Goal: Task Accomplishment & Management: Manage account settings

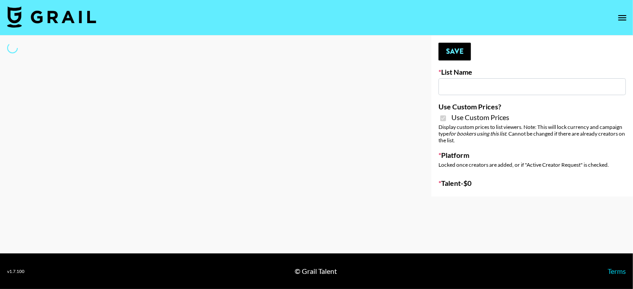
type input "Wavytalk ([DATE])"
checkbox input "true"
select select "Brand"
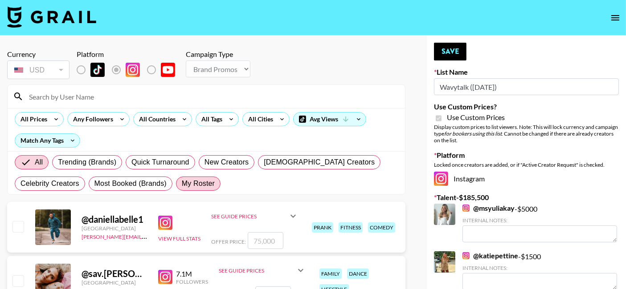
click at [208, 189] on label "My Roster" at bounding box center [198, 184] width 45 height 14
click at [182, 184] on input "My Roster" at bounding box center [182, 184] width 0 height 0
radio input "true"
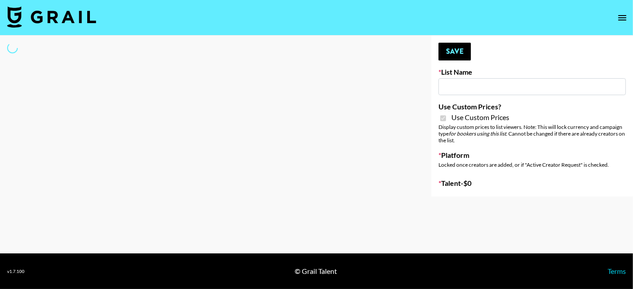
select select "Brand"
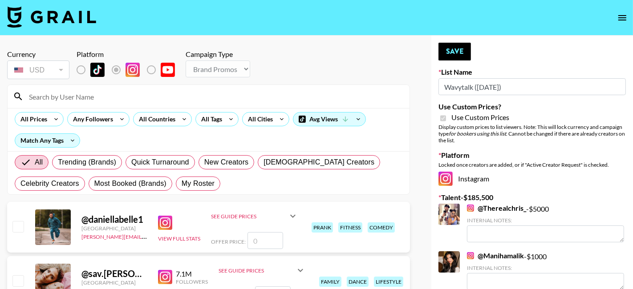
type input "Wavytalk ([DATE])"
checkbox input "true"
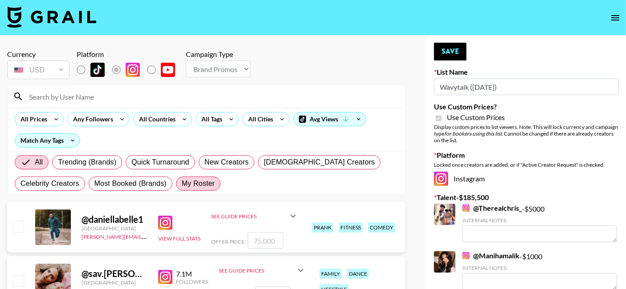
click at [197, 188] on span "My Roster" at bounding box center [198, 184] width 33 height 11
click at [182, 184] on input "My Roster" at bounding box center [182, 184] width 0 height 0
radio input "true"
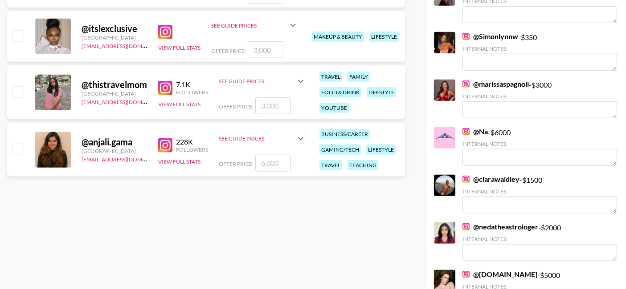
scroll to position [876, 0]
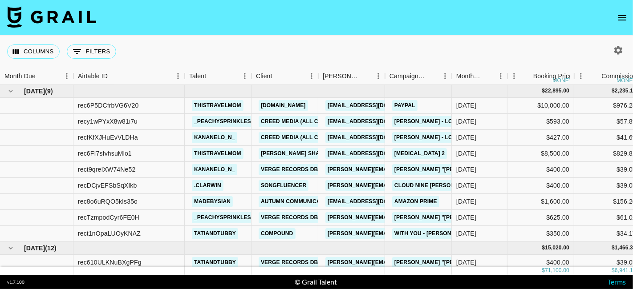
click at [628, 15] on icon "open drawer" at bounding box center [622, 17] width 11 height 11
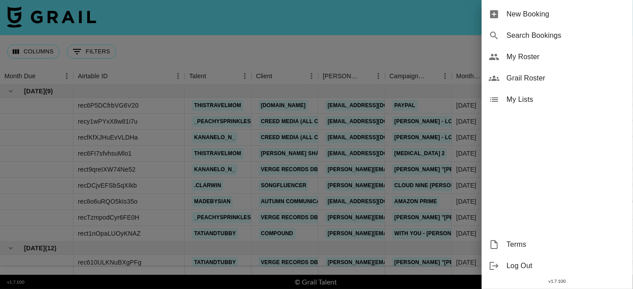
click at [559, 53] on span "My Roster" at bounding box center [566, 57] width 119 height 11
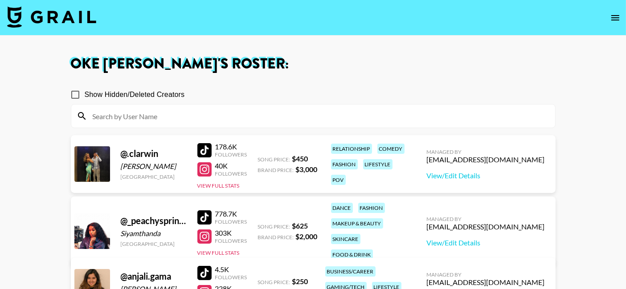
click at [79, 98] on input "Show Hidden/Deleted Creators" at bounding box center [75, 95] width 19 height 19
checkbox input "true"
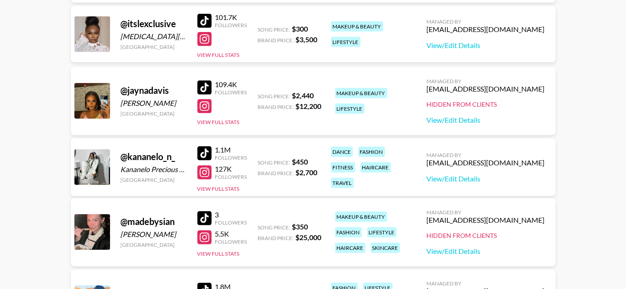
scroll to position [906, 0]
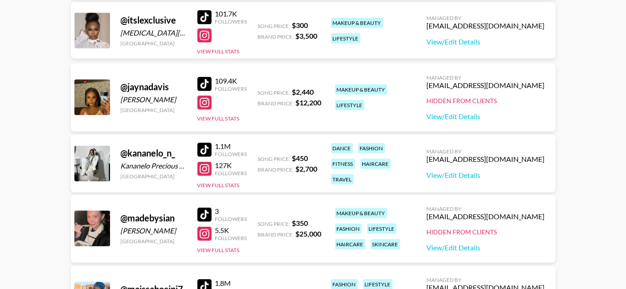
click at [509, 100] on div "Hidden from Clients" at bounding box center [486, 101] width 118 height 8
click at [498, 105] on div "Managed By okeayodele@grail-talent.com Hidden from Clients View/Edit Details" at bounding box center [486, 97] width 132 height 61
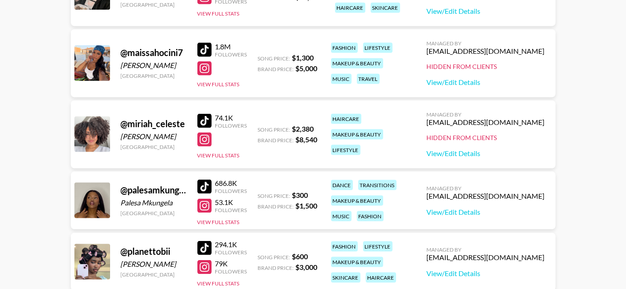
scroll to position [1144, 0]
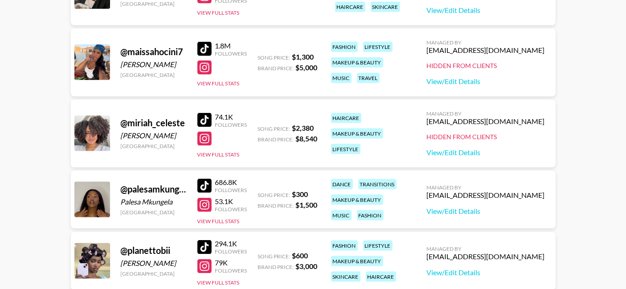
click at [500, 136] on div "Hidden from Clients" at bounding box center [486, 137] width 118 height 8
click at [487, 154] on link "View/Edit Details" at bounding box center [486, 152] width 118 height 9
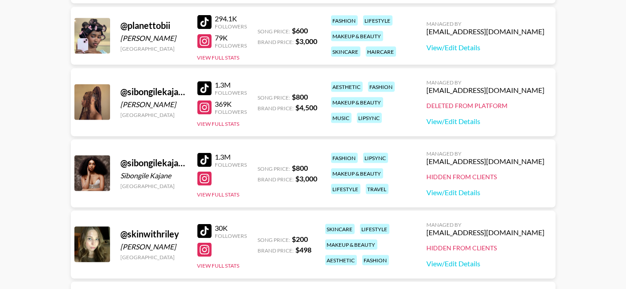
scroll to position [1369, 0]
click at [509, 176] on div "Hidden from Clients" at bounding box center [486, 177] width 118 height 8
click at [497, 181] on div "Managed By okeayodele@grail-talent.com Hidden from Clients View/Edit Details" at bounding box center [486, 173] width 132 height 61
click at [487, 194] on link "View/Edit Details" at bounding box center [486, 192] width 118 height 9
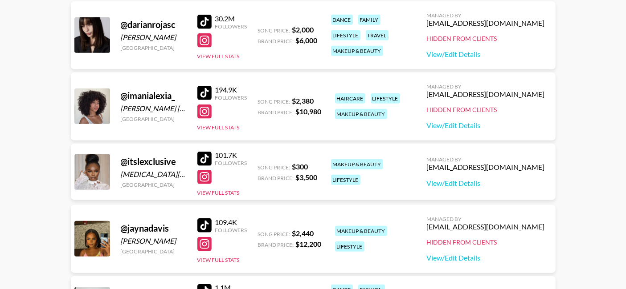
scroll to position [740, 0]
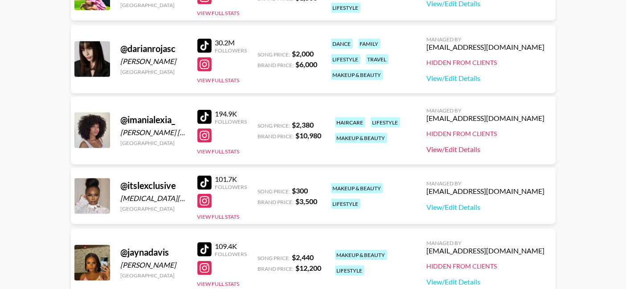
click at [489, 152] on link "View/Edit Details" at bounding box center [486, 149] width 118 height 9
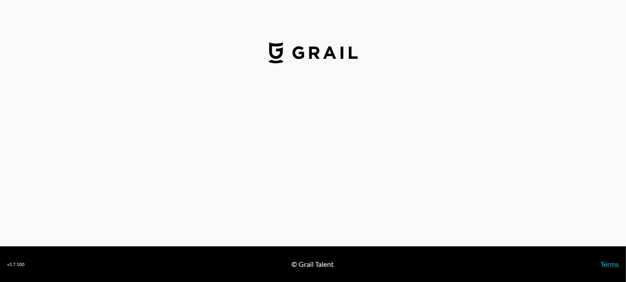
select select "USD"
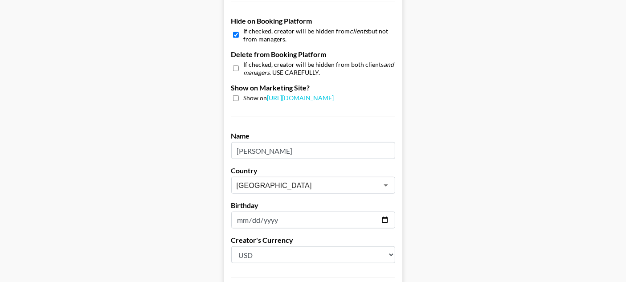
scroll to position [839, 0]
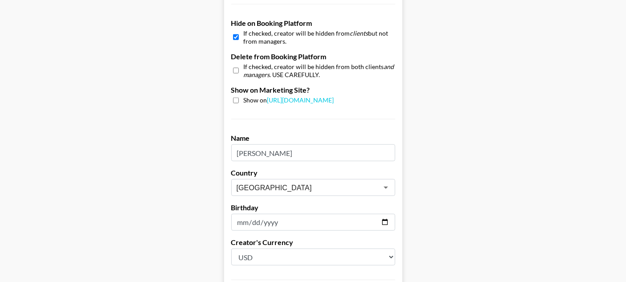
click at [238, 38] on input "checkbox" at bounding box center [236, 37] width 6 height 13
checkbox input "false"
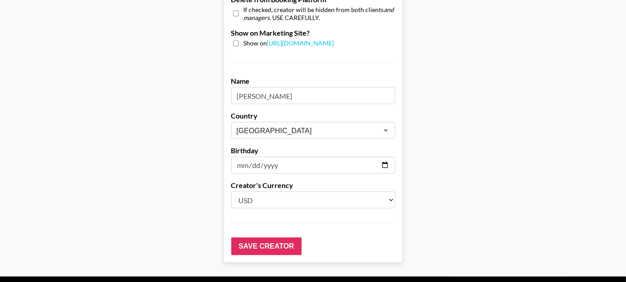
scroll to position [913, 0]
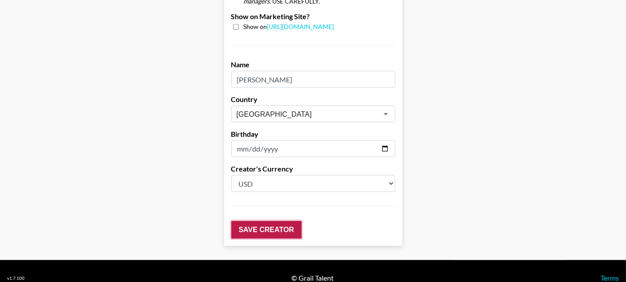
click at [254, 235] on input "Save Creator" at bounding box center [266, 230] width 70 height 18
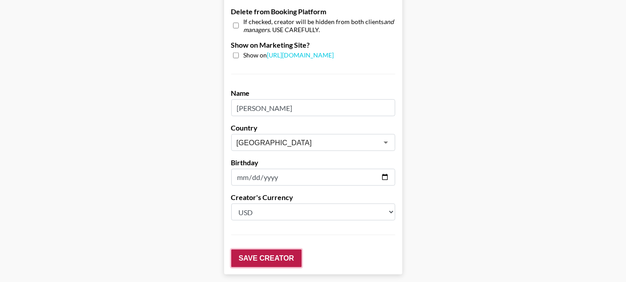
scroll to position [941, 0]
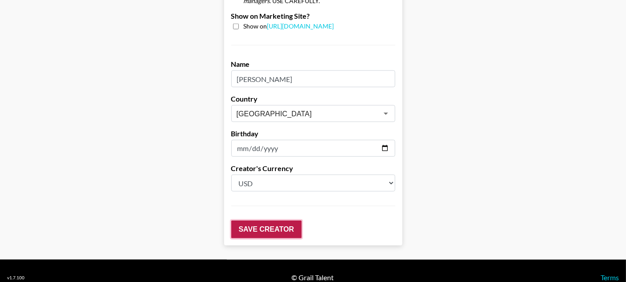
click at [258, 235] on input "Save Creator" at bounding box center [266, 229] width 70 height 18
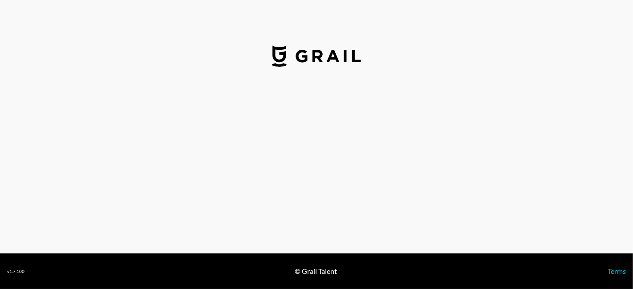
select select "USD"
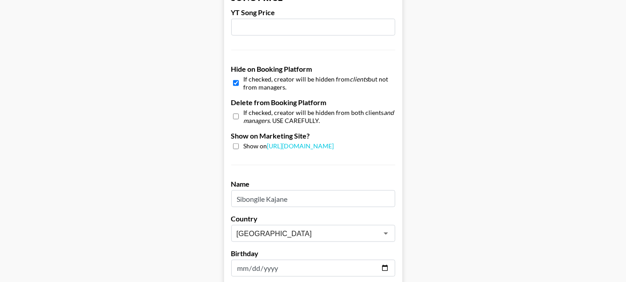
scroll to position [754, 0]
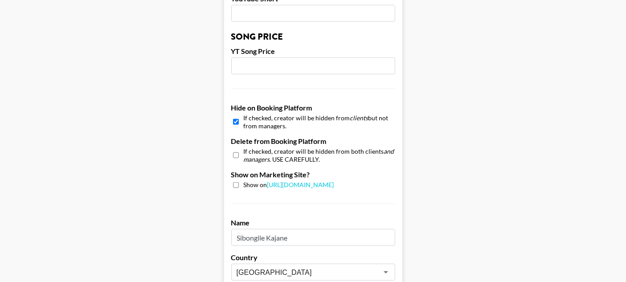
click at [238, 186] on input "checkbox" at bounding box center [236, 185] width 6 height 6
checkbox input "true"
click at [239, 126] on input "checkbox" at bounding box center [236, 121] width 6 height 13
checkbox input "false"
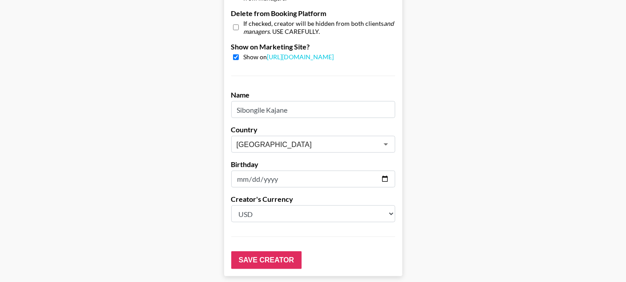
scroll to position [925, 0]
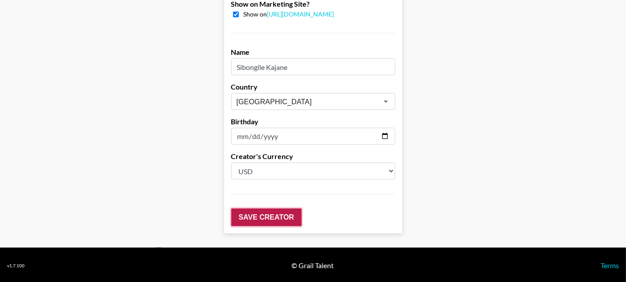
click at [251, 218] on input "Save Creator" at bounding box center [266, 217] width 70 height 18
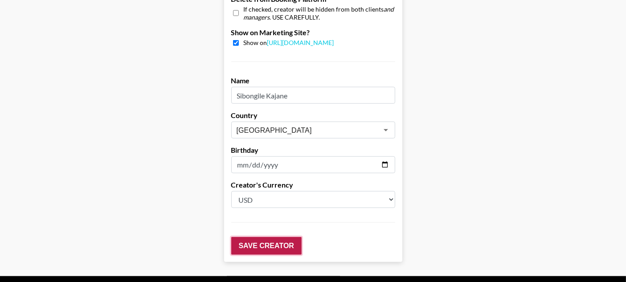
scroll to position [954, 0]
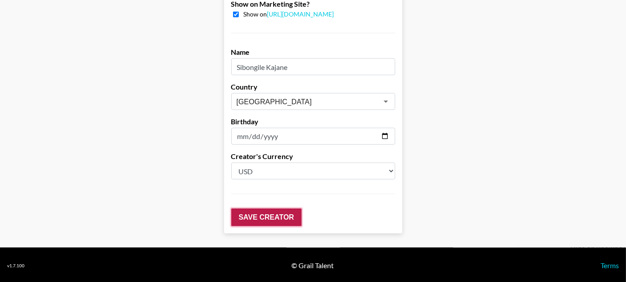
click at [264, 215] on input "Save Creator" at bounding box center [266, 217] width 70 height 18
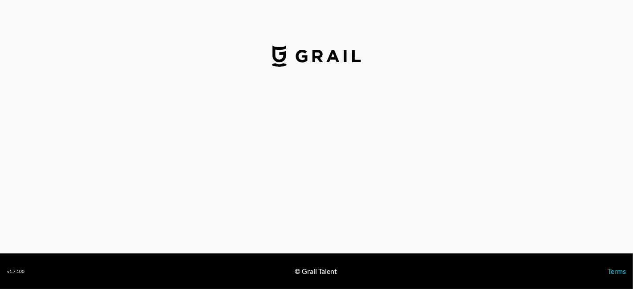
select select "USD"
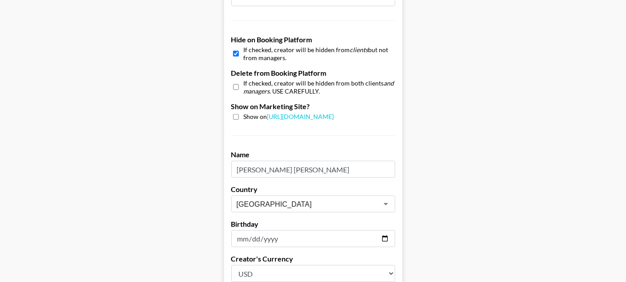
scroll to position [819, 0]
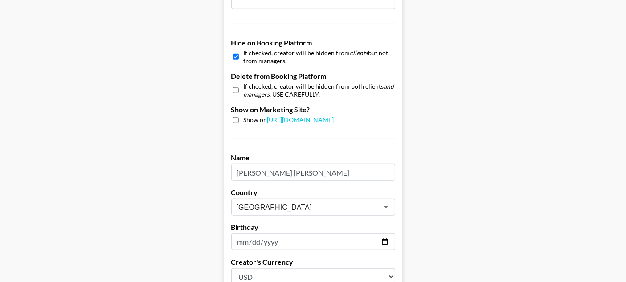
click at [239, 61] on input "checkbox" at bounding box center [236, 56] width 6 height 13
checkbox input "false"
click at [237, 120] on input "checkbox" at bounding box center [236, 120] width 6 height 6
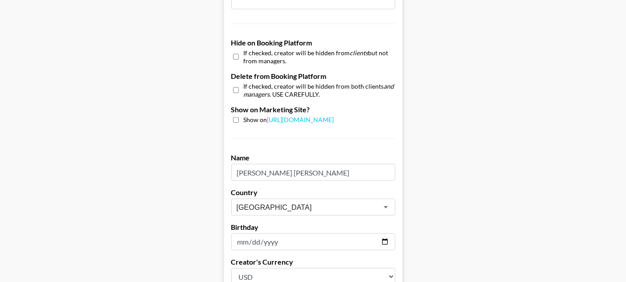
checkbox input "true"
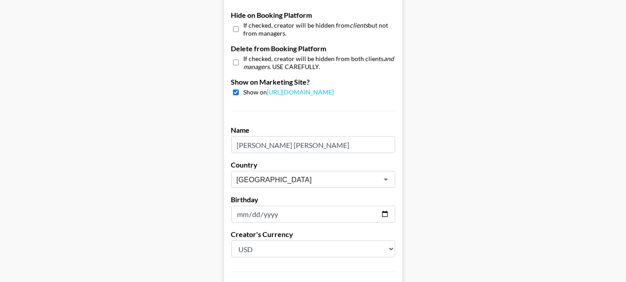
scroll to position [925, 0]
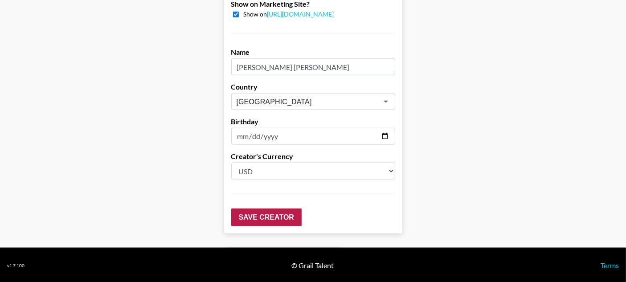
click at [256, 224] on input "Save Creator" at bounding box center [266, 217] width 70 height 18
click at [249, 221] on input "Save Creator" at bounding box center [266, 217] width 70 height 18
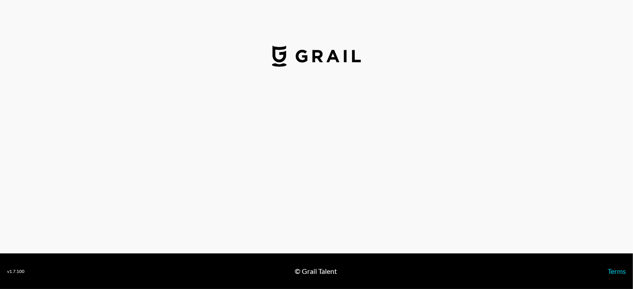
select select "USD"
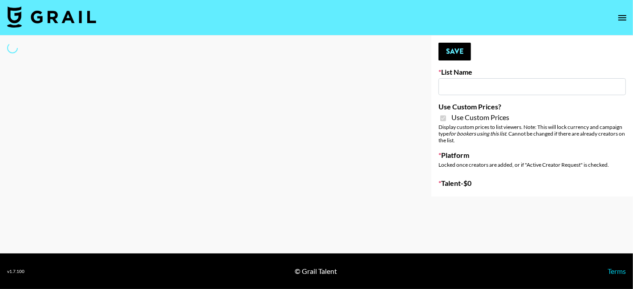
type input "Wavytalk ([DATE])"
checkbox input "true"
select select "Brand"
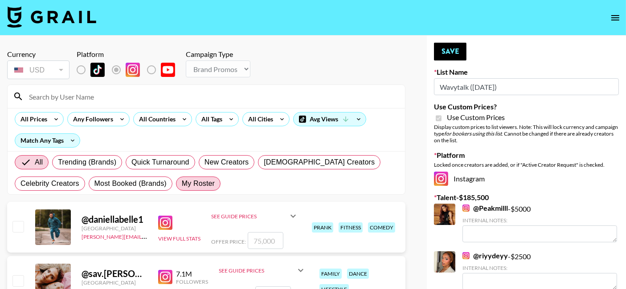
click at [187, 188] on span "My Roster" at bounding box center [198, 184] width 33 height 11
click at [182, 184] on input "My Roster" at bounding box center [182, 184] width 0 height 0
radio input "true"
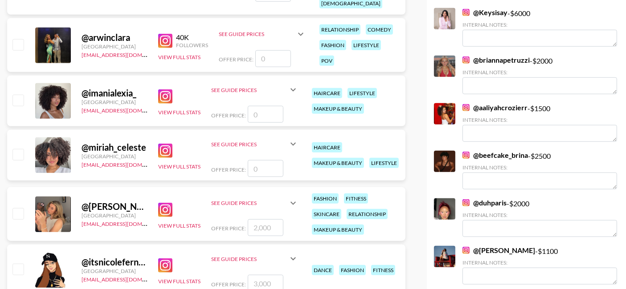
scroll to position [772, 0]
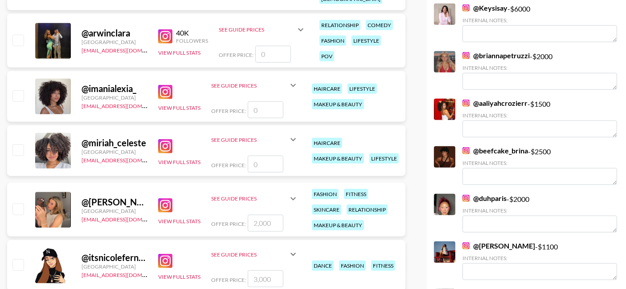
click at [261, 111] on input "number" at bounding box center [266, 110] width 36 height 17
checkbox input "true"
type input "5000"
click at [262, 163] on input "number" at bounding box center [266, 164] width 36 height 17
checkbox input "true"
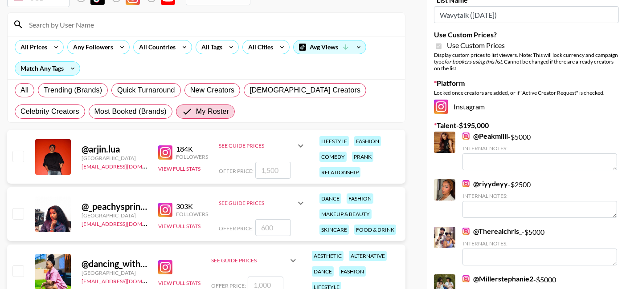
scroll to position [0, 0]
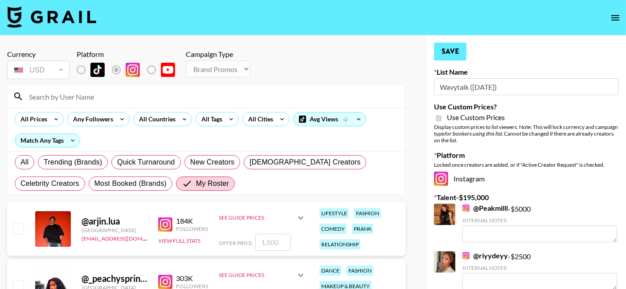
type input "4500"
click at [461, 56] on button "Save" at bounding box center [450, 52] width 33 height 18
